Goal: Navigation & Orientation: Find specific page/section

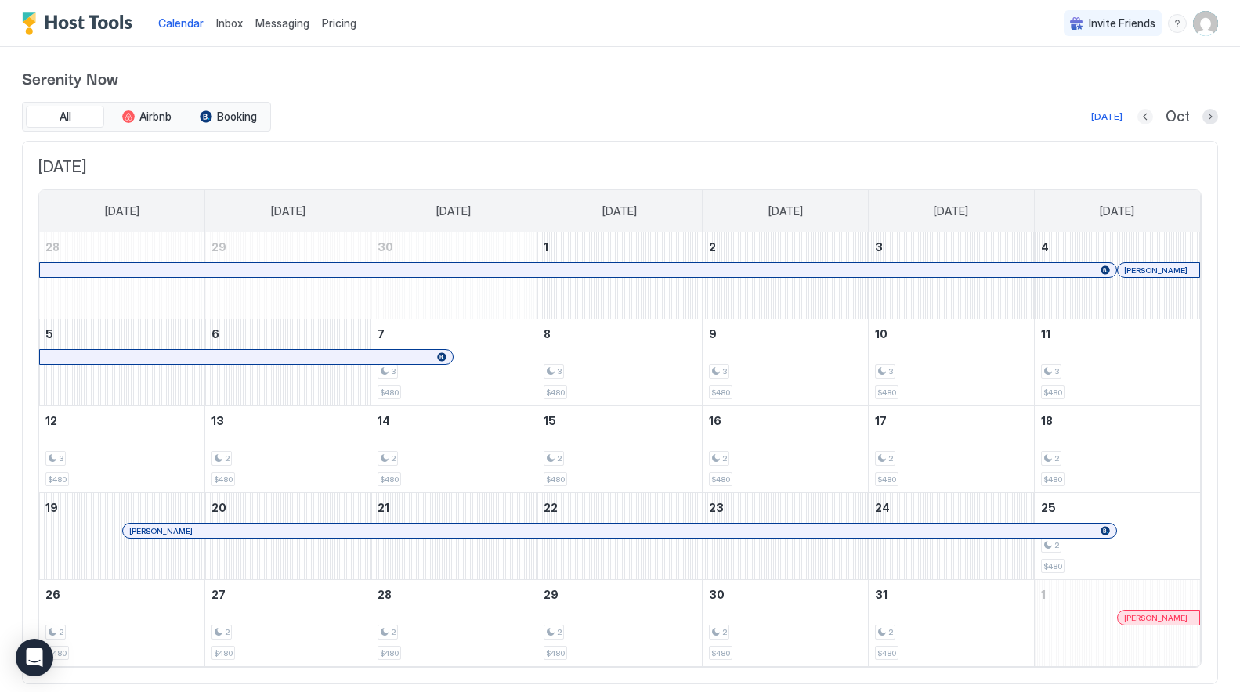
click at [1146, 116] on button "Previous month" at bounding box center [1145, 117] width 16 height 16
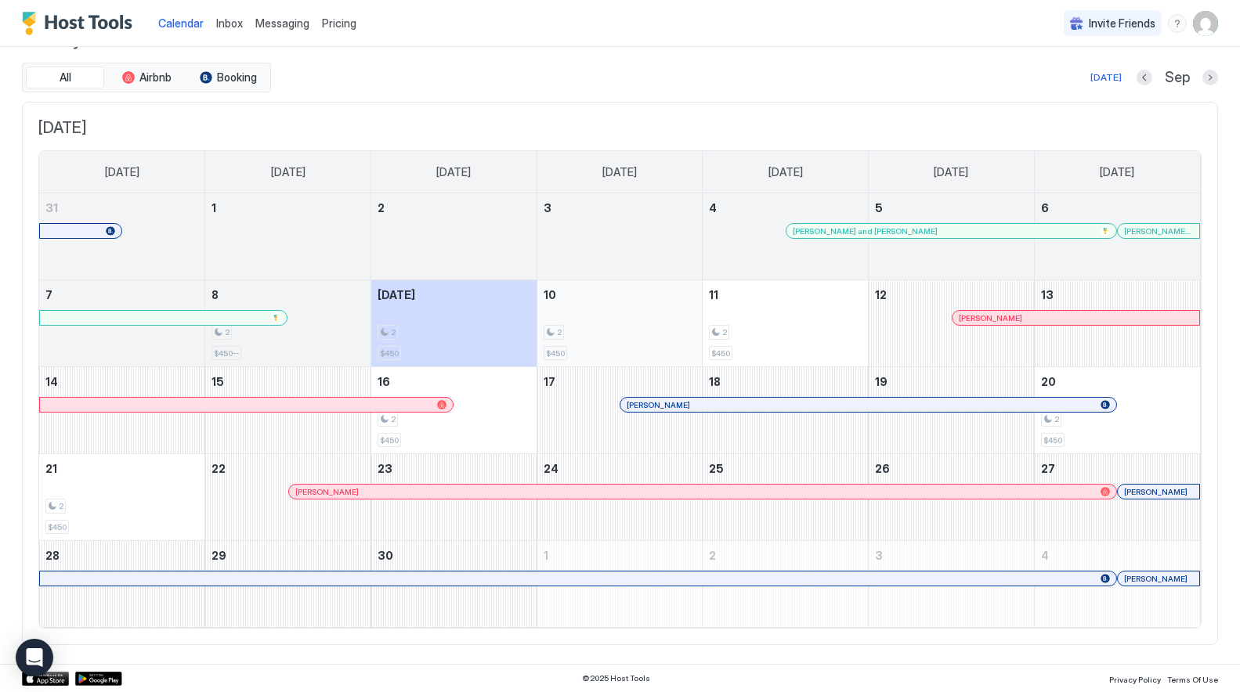
scroll to position [38, 0]
click at [663, 405] on div at bounding box center [663, 405] width 13 height 13
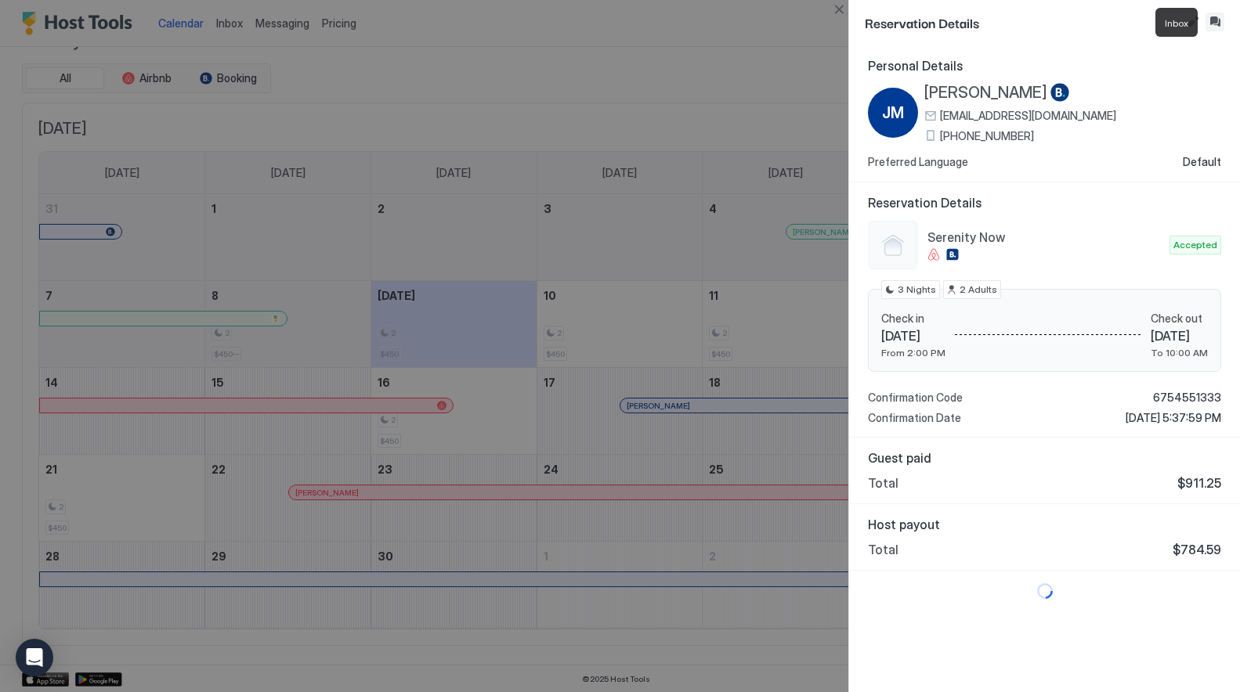
click at [1212, 19] on button "Inbox" at bounding box center [1214, 22] width 19 height 19
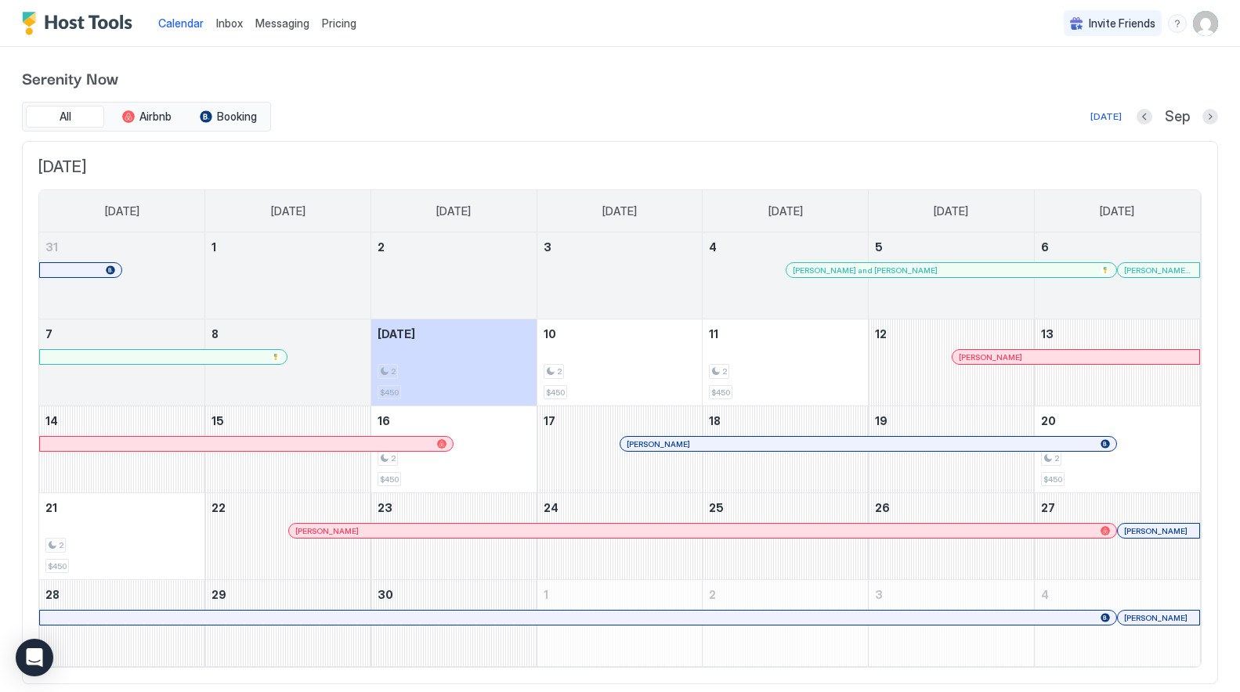
click at [1008, 356] on div at bounding box center [1008, 357] width 13 height 13
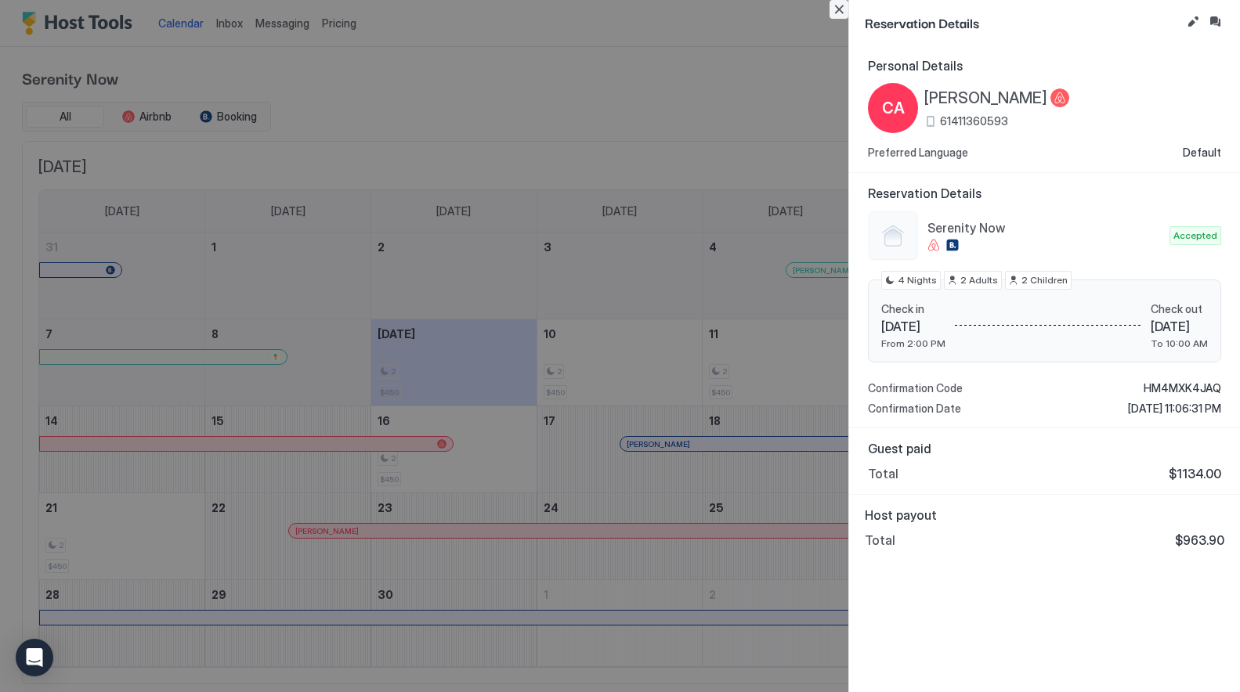
click at [839, 5] on button "Close" at bounding box center [838, 9] width 19 height 19
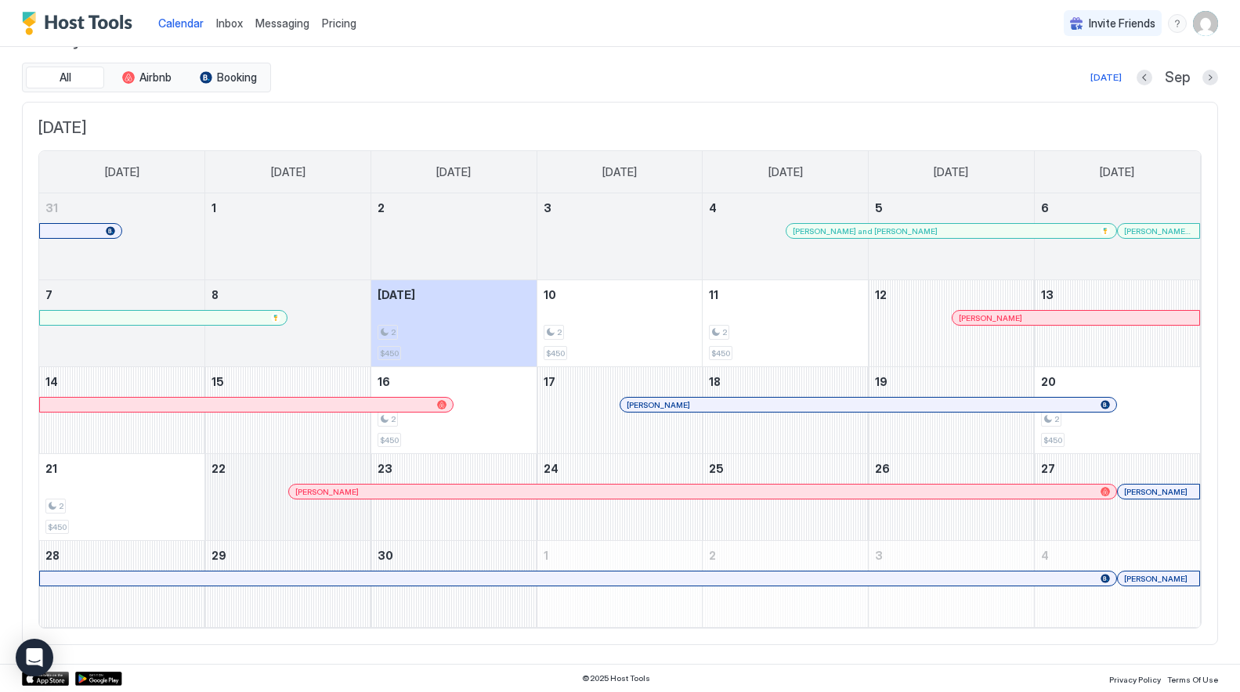
scroll to position [38, 0]
click at [1145, 489] on div at bounding box center [1145, 492] width 13 height 13
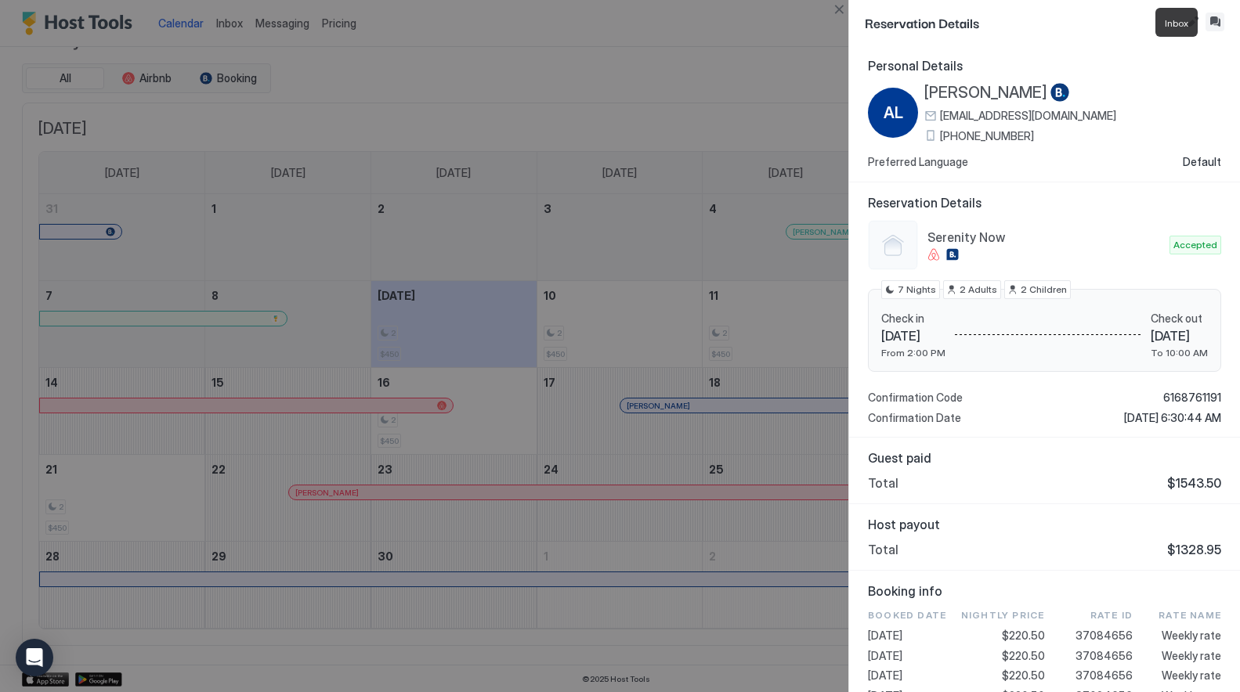
click at [1211, 25] on button "Inbox" at bounding box center [1214, 22] width 19 height 19
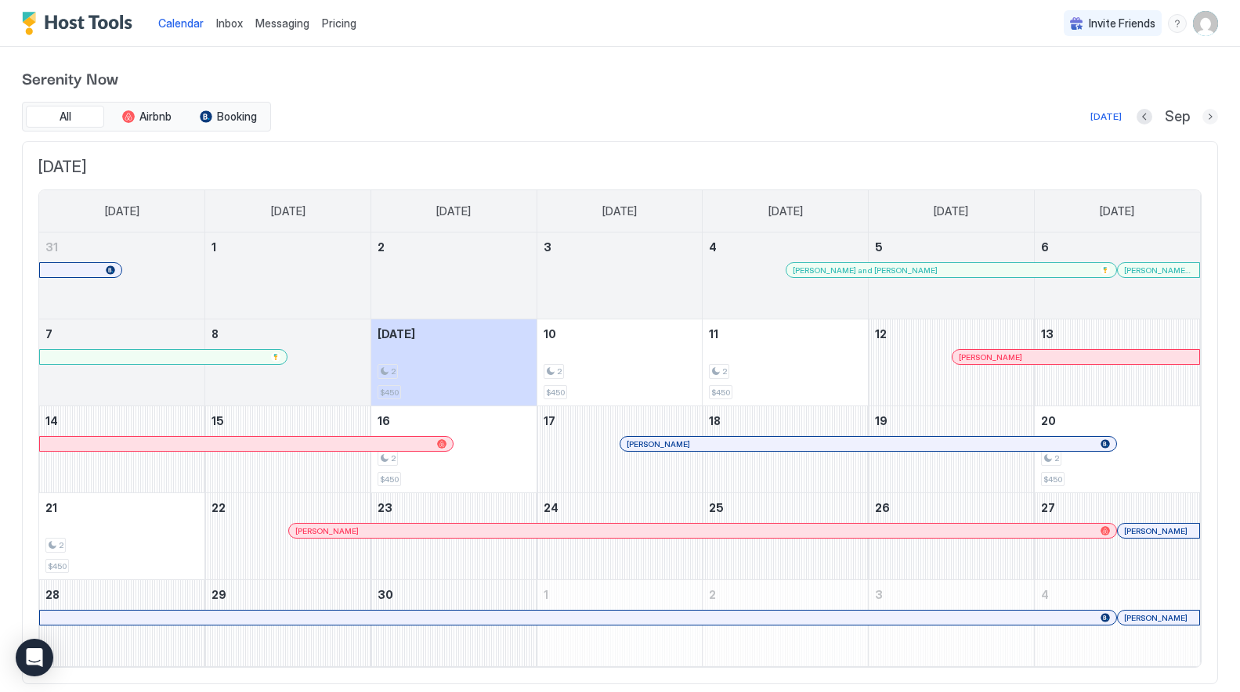
click at [1211, 115] on button "Next month" at bounding box center [1210, 117] width 16 height 16
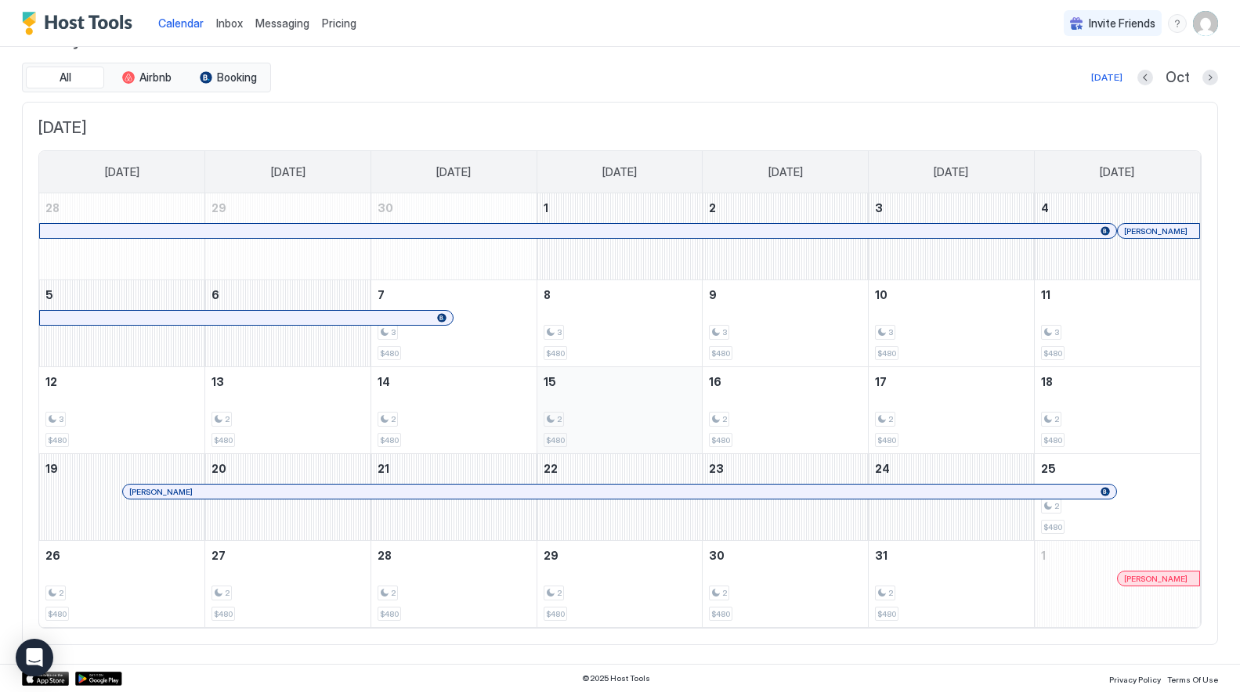
scroll to position [38, 0]
click at [587, 492] on div at bounding box center [587, 492] width 13 height 13
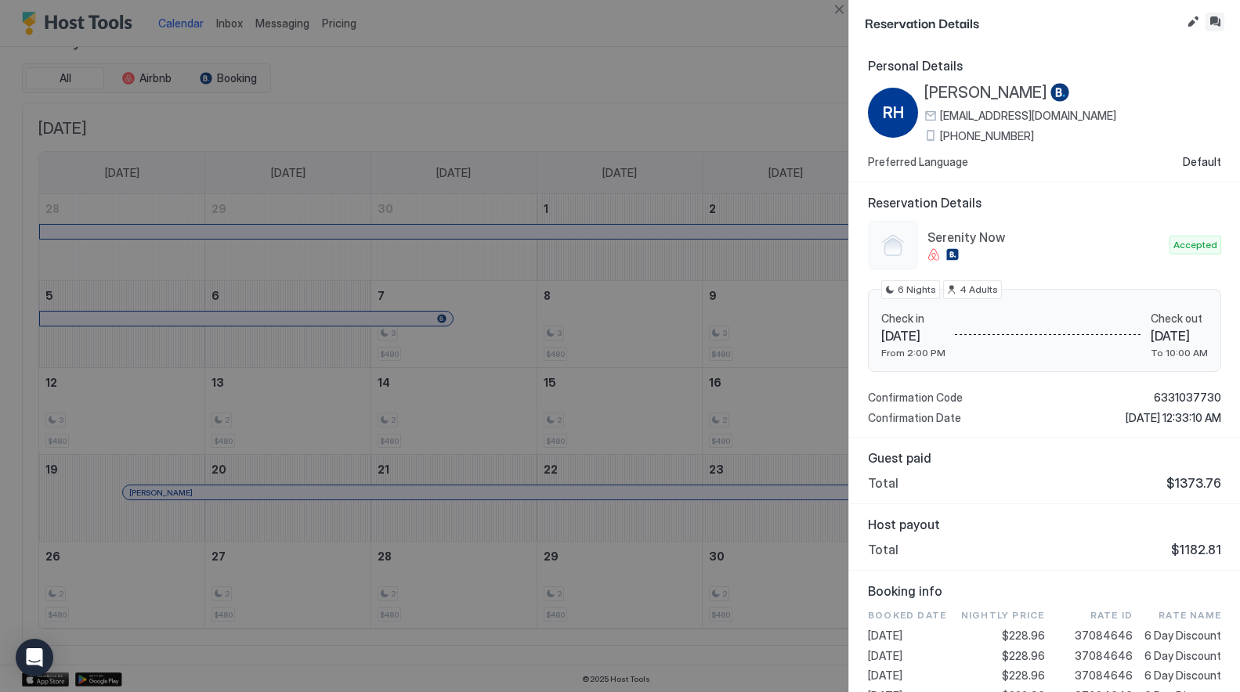
click at [1214, 21] on button "Inbox" at bounding box center [1214, 22] width 19 height 19
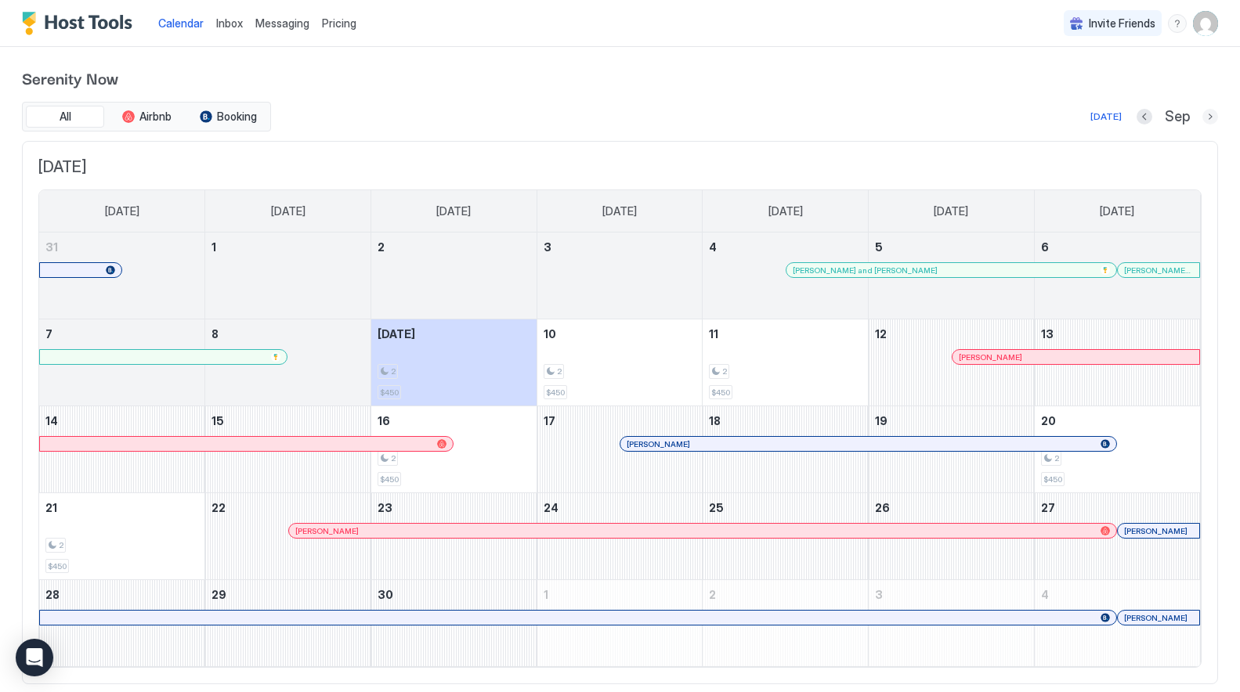
click at [1211, 111] on button "Next month" at bounding box center [1210, 117] width 16 height 16
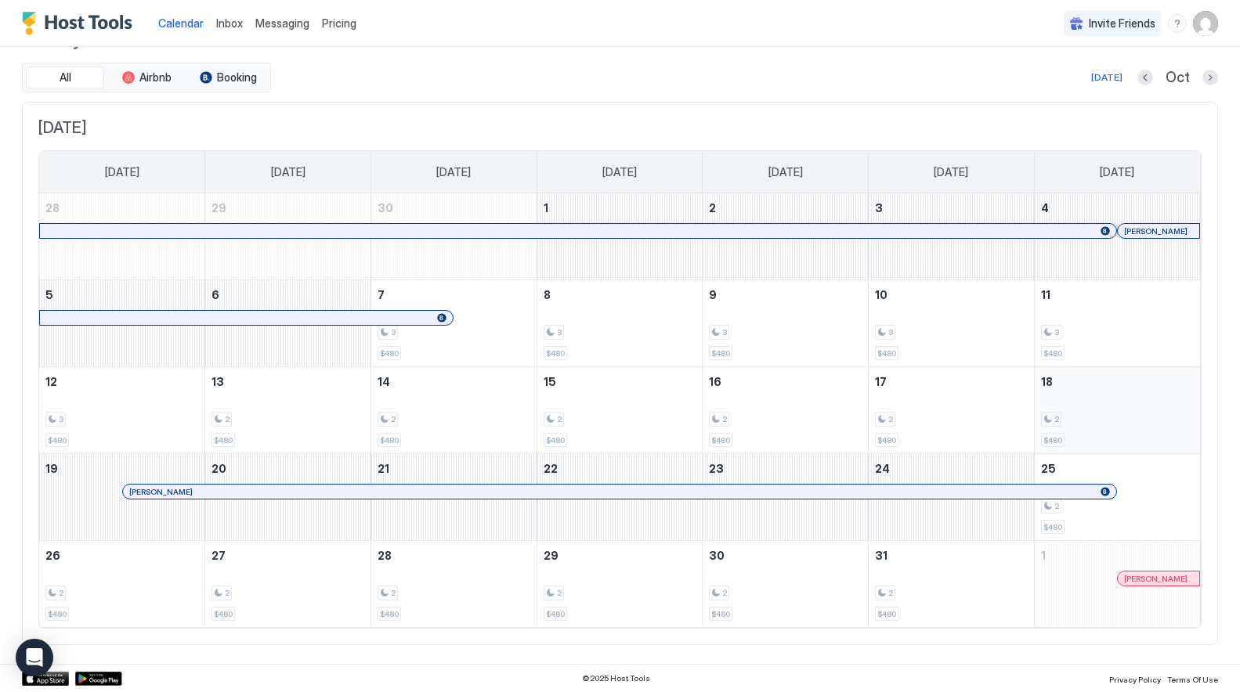
scroll to position [38, 0]
click at [1208, 77] on button "Next month" at bounding box center [1210, 78] width 16 height 16
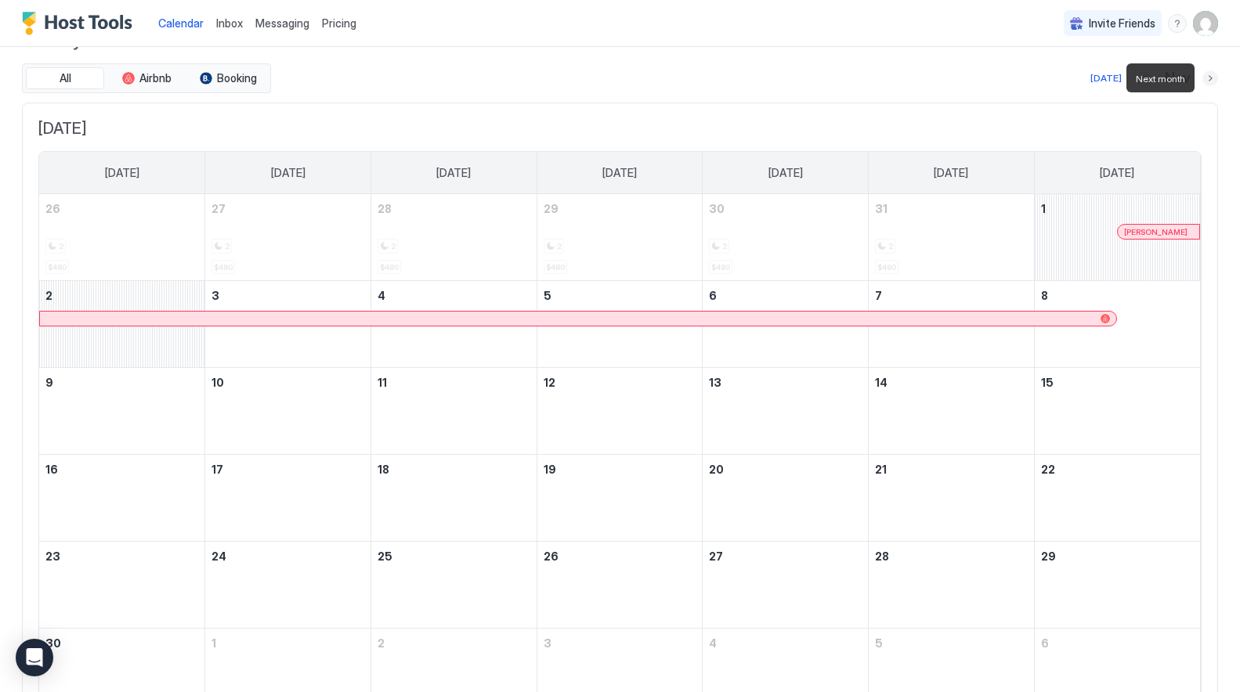
scroll to position [8, 0]
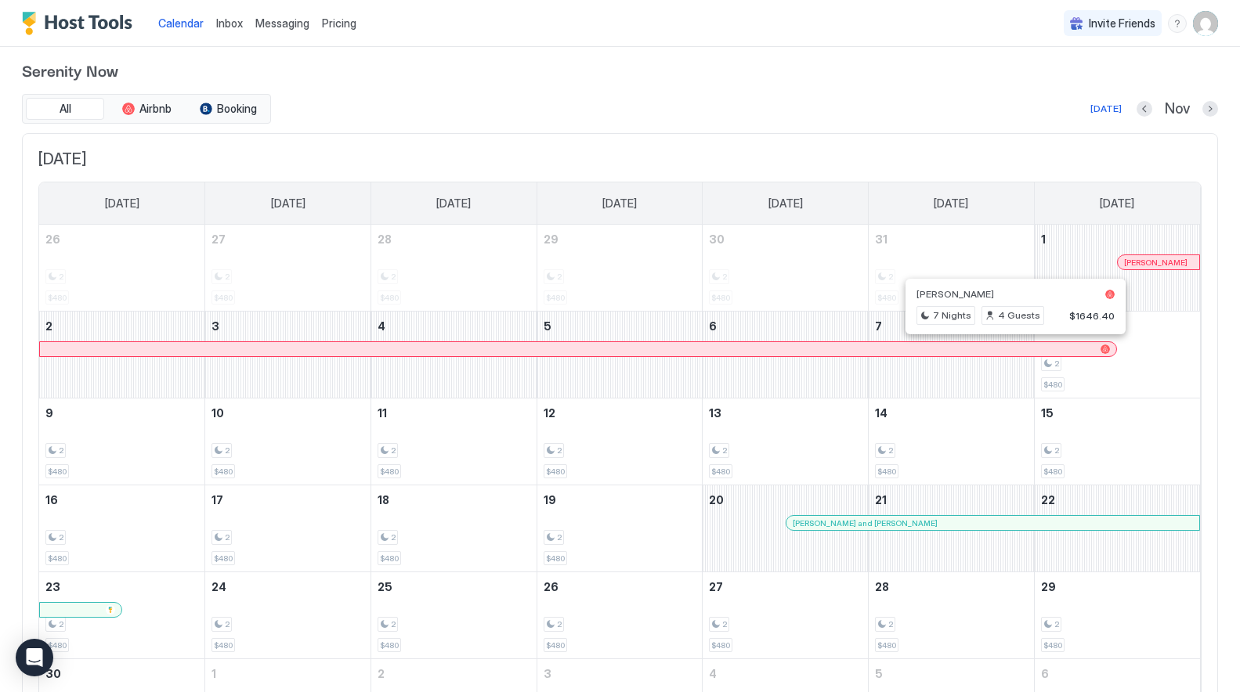
click at [1009, 351] on div at bounding box center [1008, 349] width 13 height 13
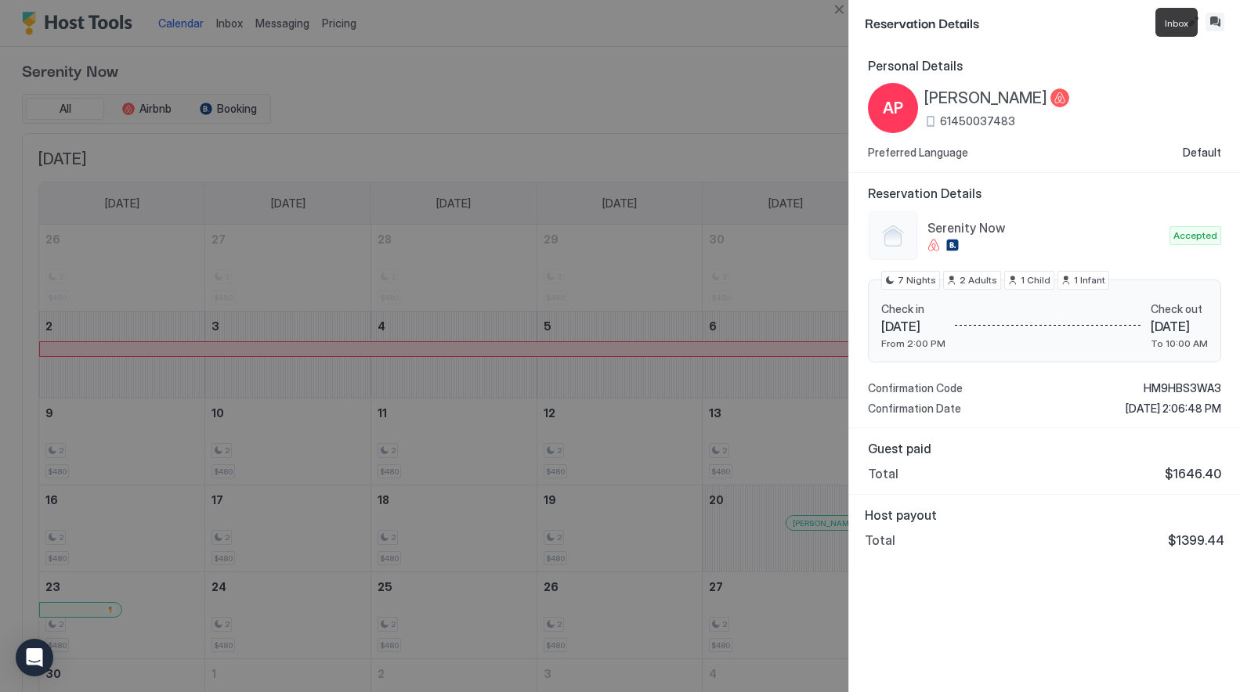
click at [1215, 20] on button "Inbox" at bounding box center [1214, 22] width 19 height 19
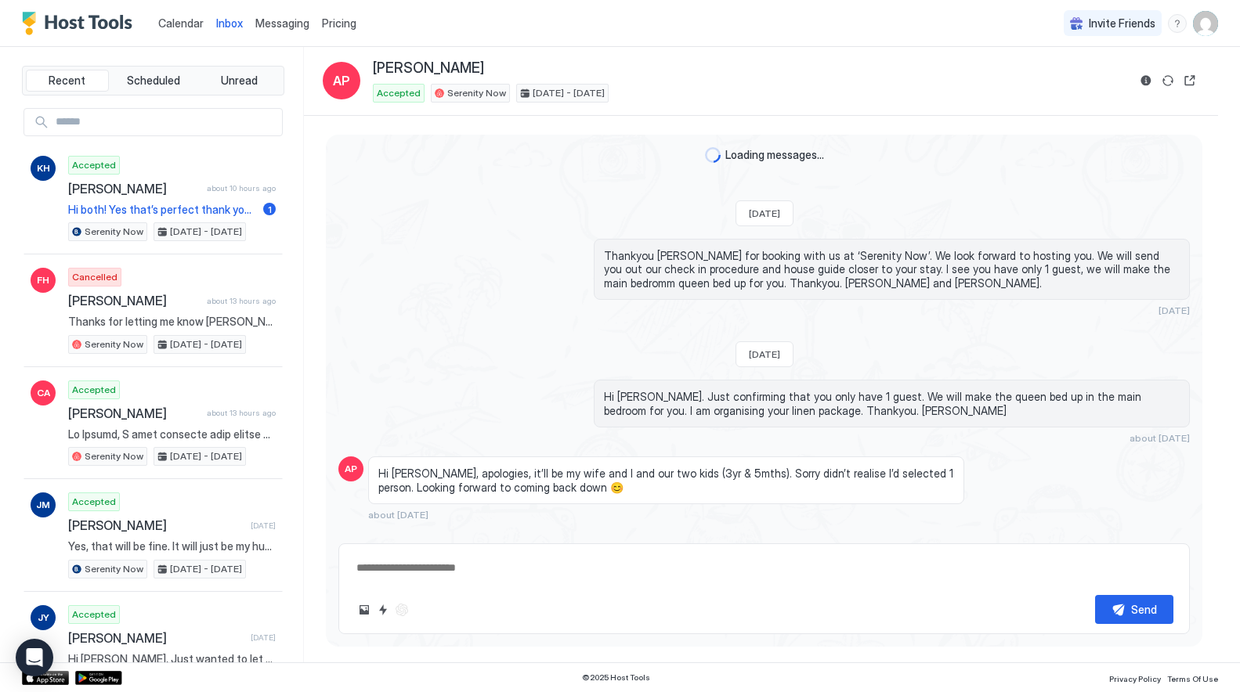
scroll to position [665, 0]
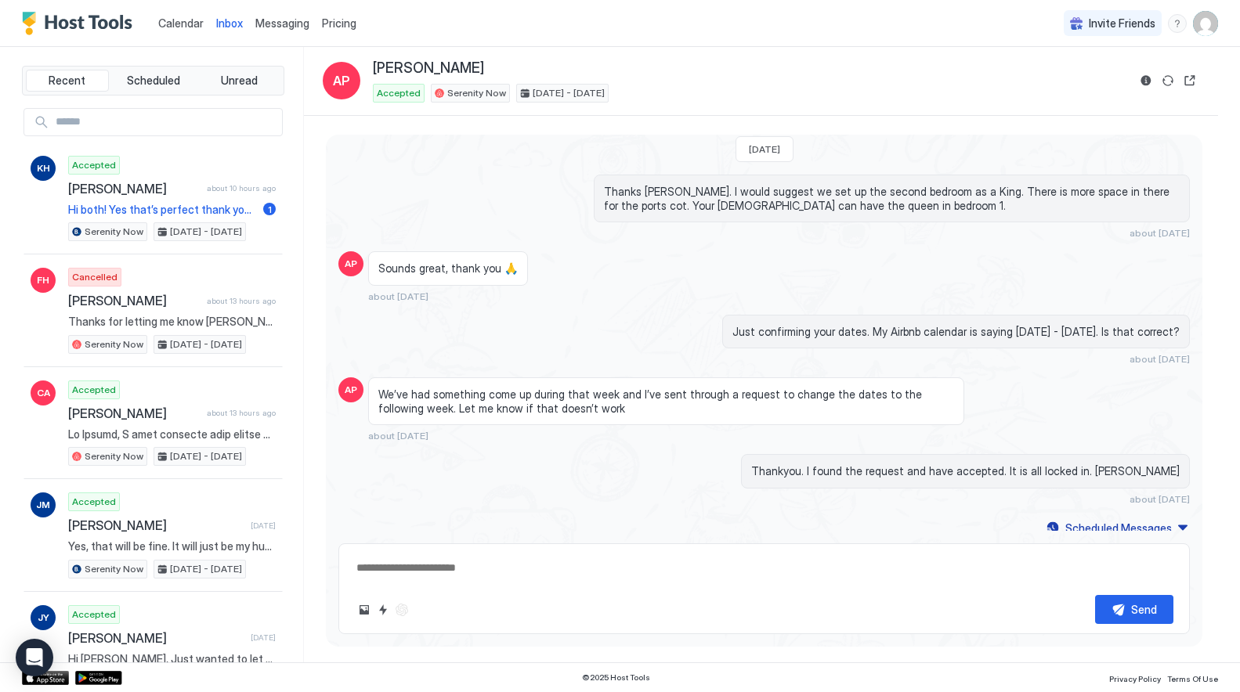
click at [181, 24] on span "Calendar" at bounding box center [180, 22] width 45 height 13
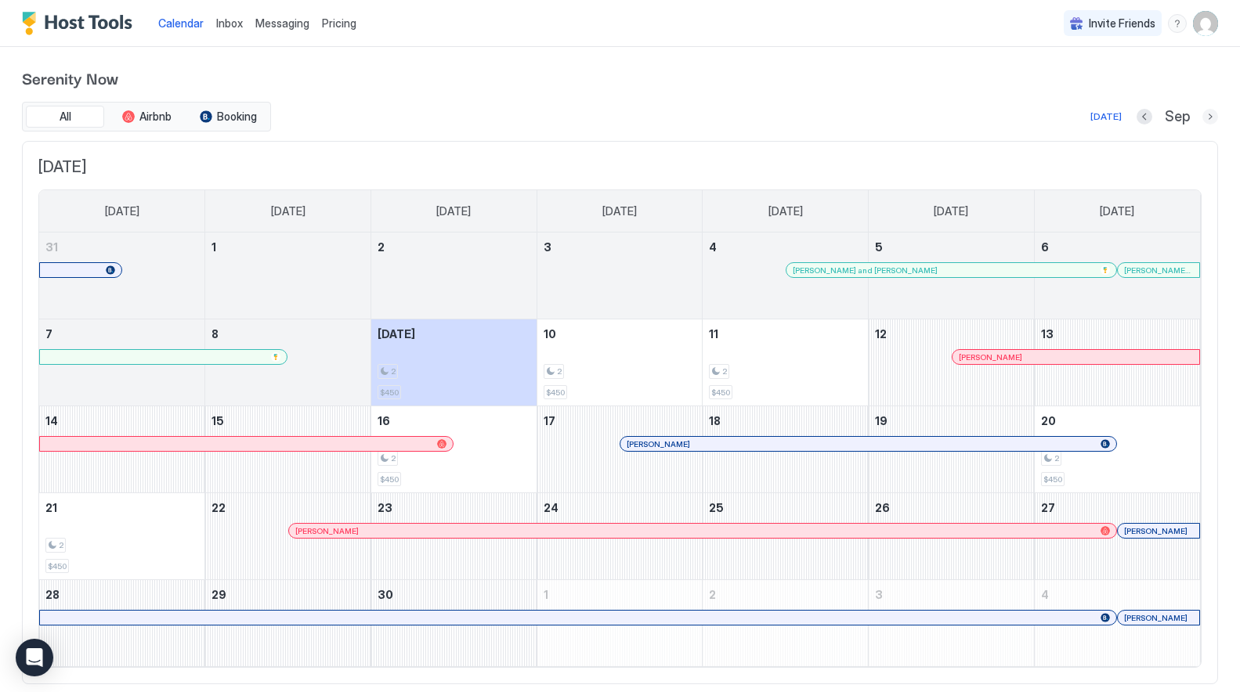
click at [1211, 118] on button "Next month" at bounding box center [1210, 117] width 16 height 16
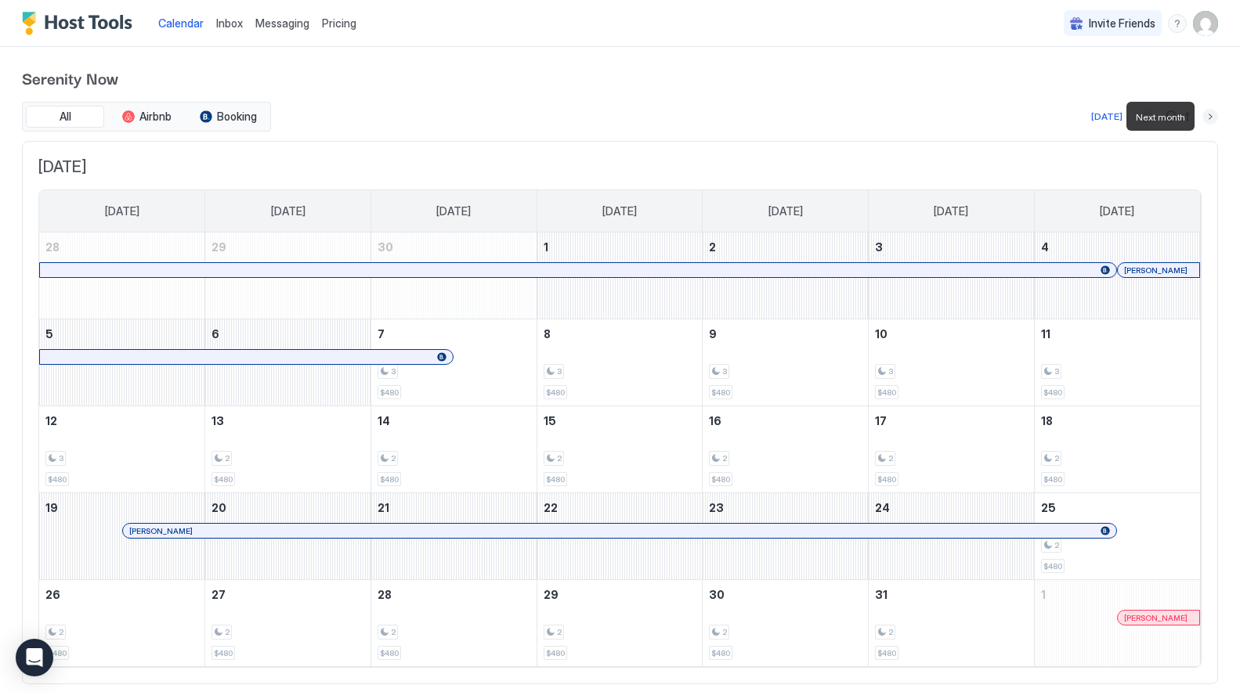
click at [1208, 114] on button "Next month" at bounding box center [1210, 117] width 16 height 16
